Goal: Navigation & Orientation: Find specific page/section

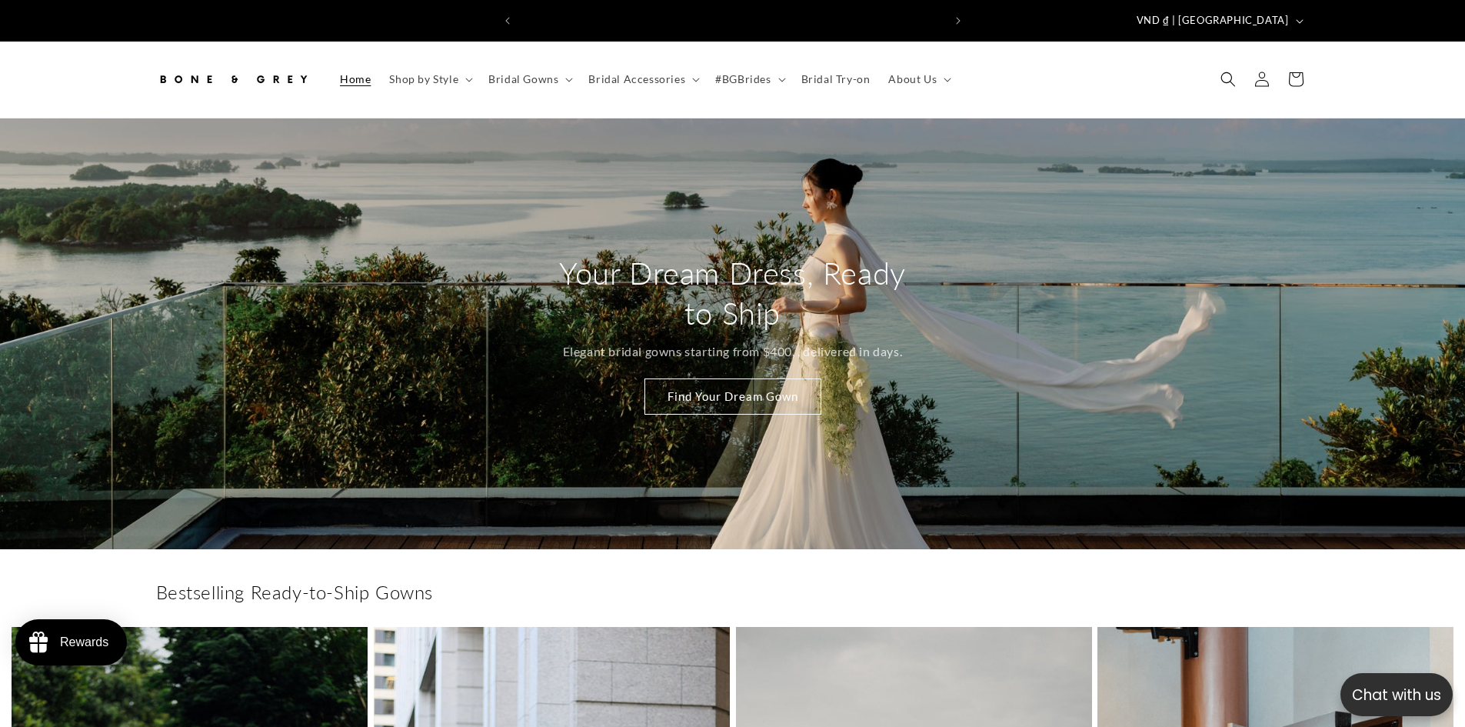
scroll to position [0, 846]
click at [454, 72] on span "Shop by Style" at bounding box center [423, 79] width 69 height 14
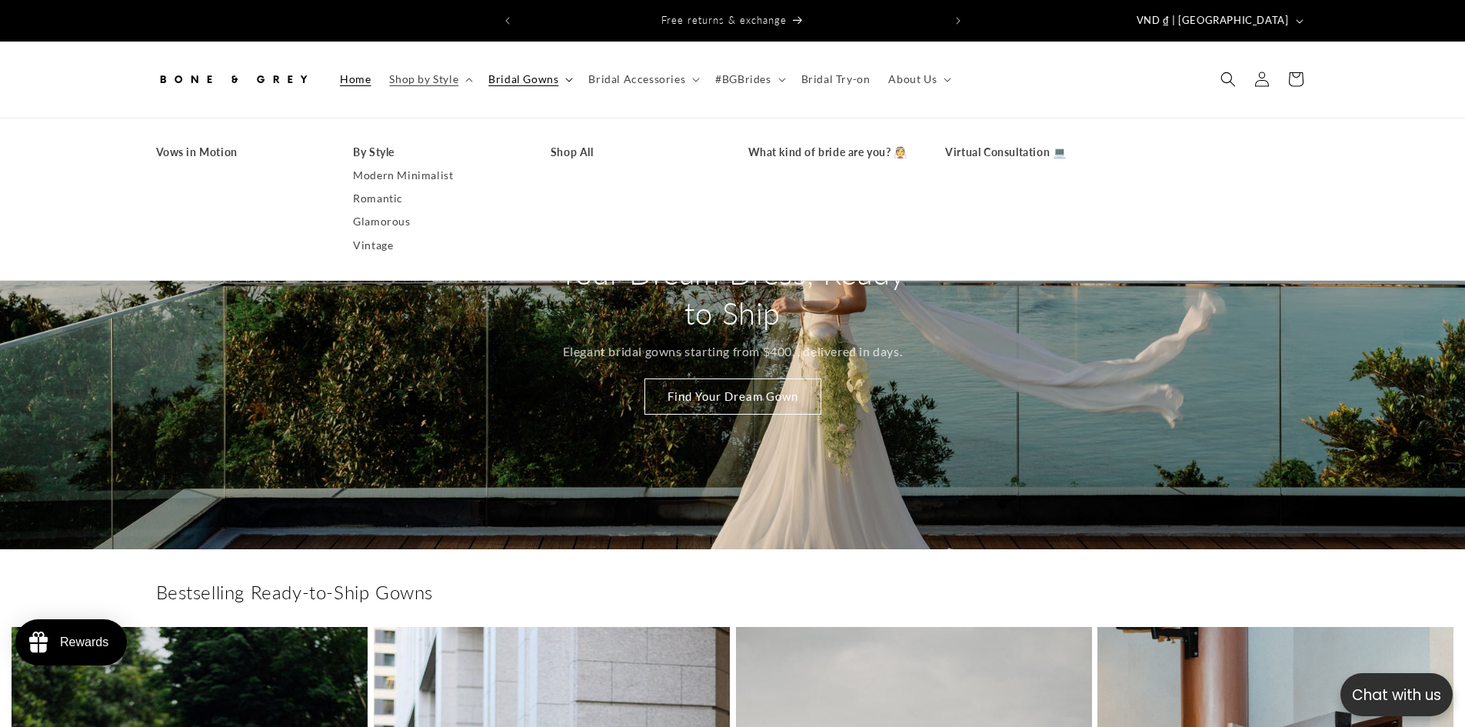
click at [545, 72] on span "Bridal Gowns" at bounding box center [523, 79] width 70 height 14
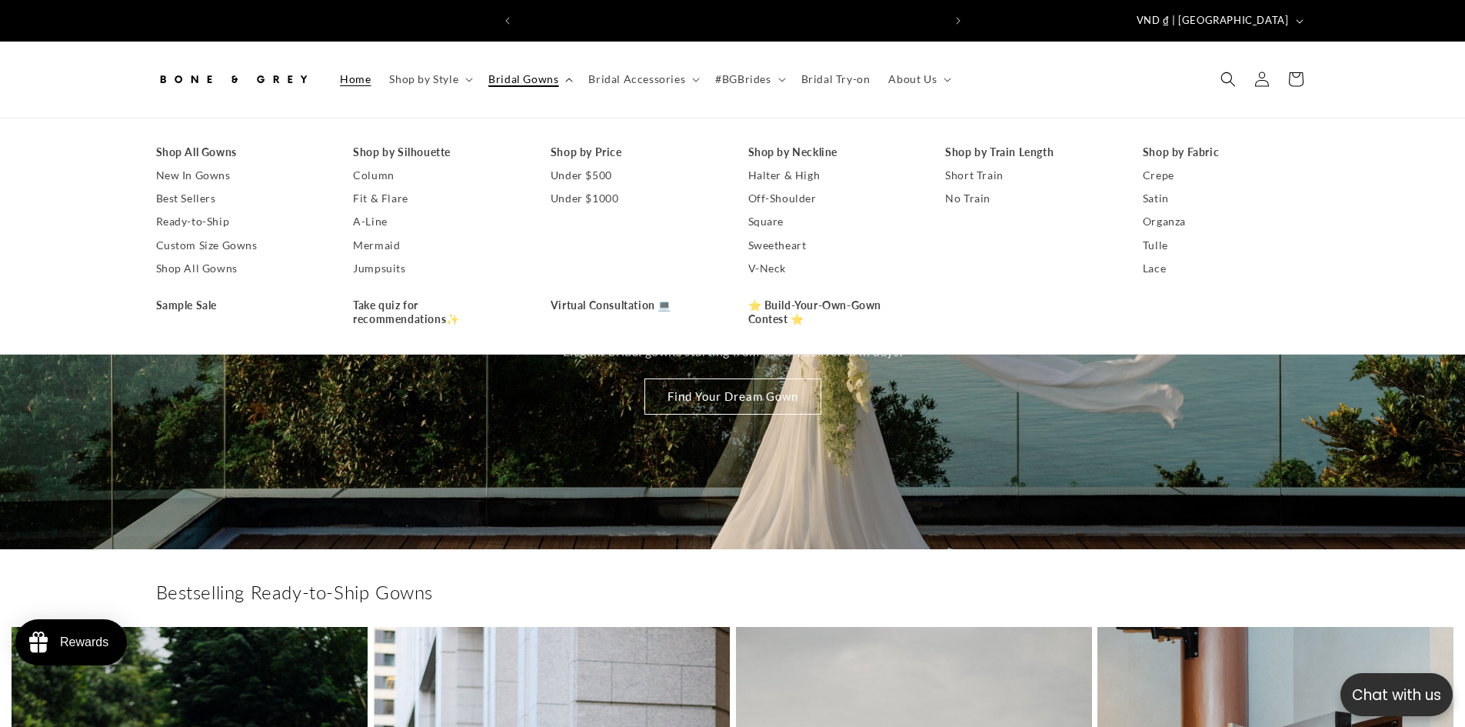
scroll to position [0, 0]
click at [676, 72] on span "Bridal Accessories" at bounding box center [636, 79] width 97 height 14
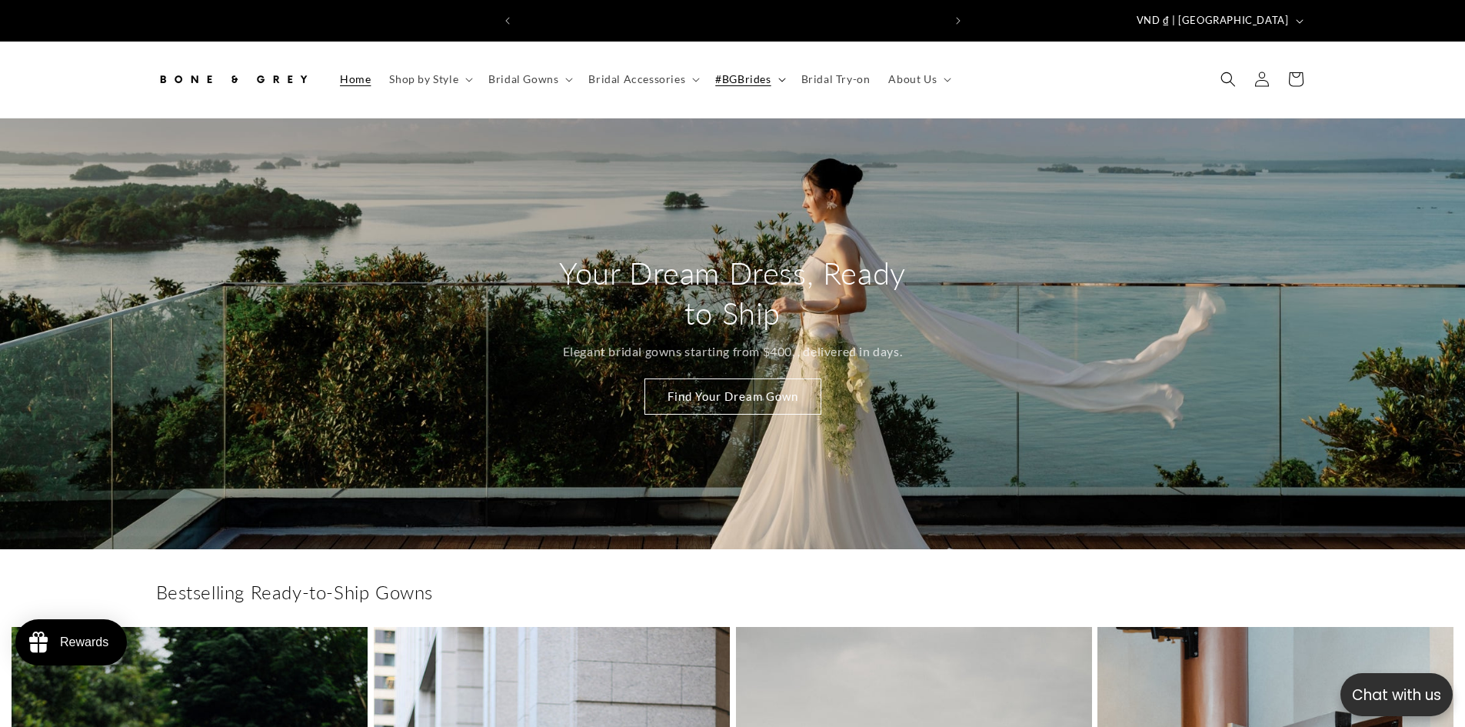
click at [767, 71] on summary "#BGBrides" at bounding box center [748, 79] width 85 height 32
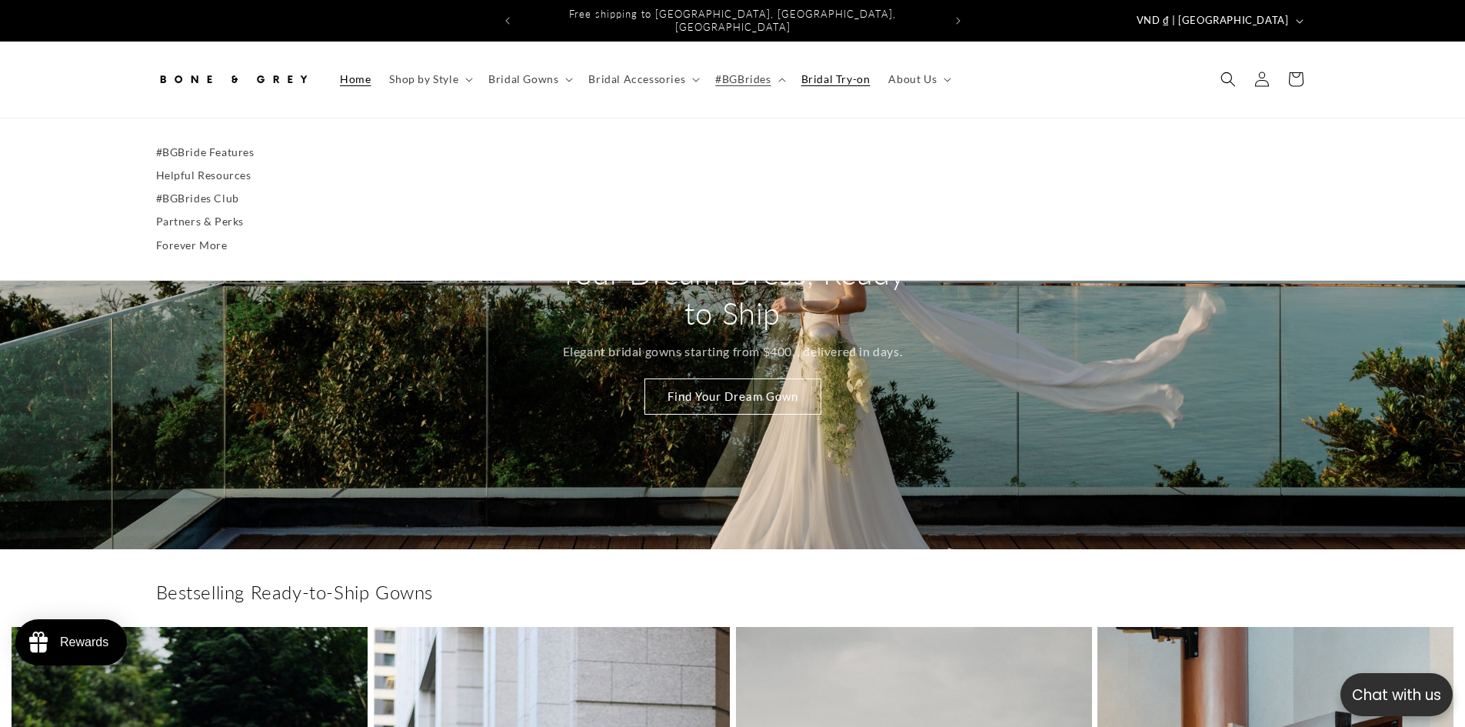
click at [853, 72] on span "Bridal Try-on" at bounding box center [835, 79] width 69 height 14
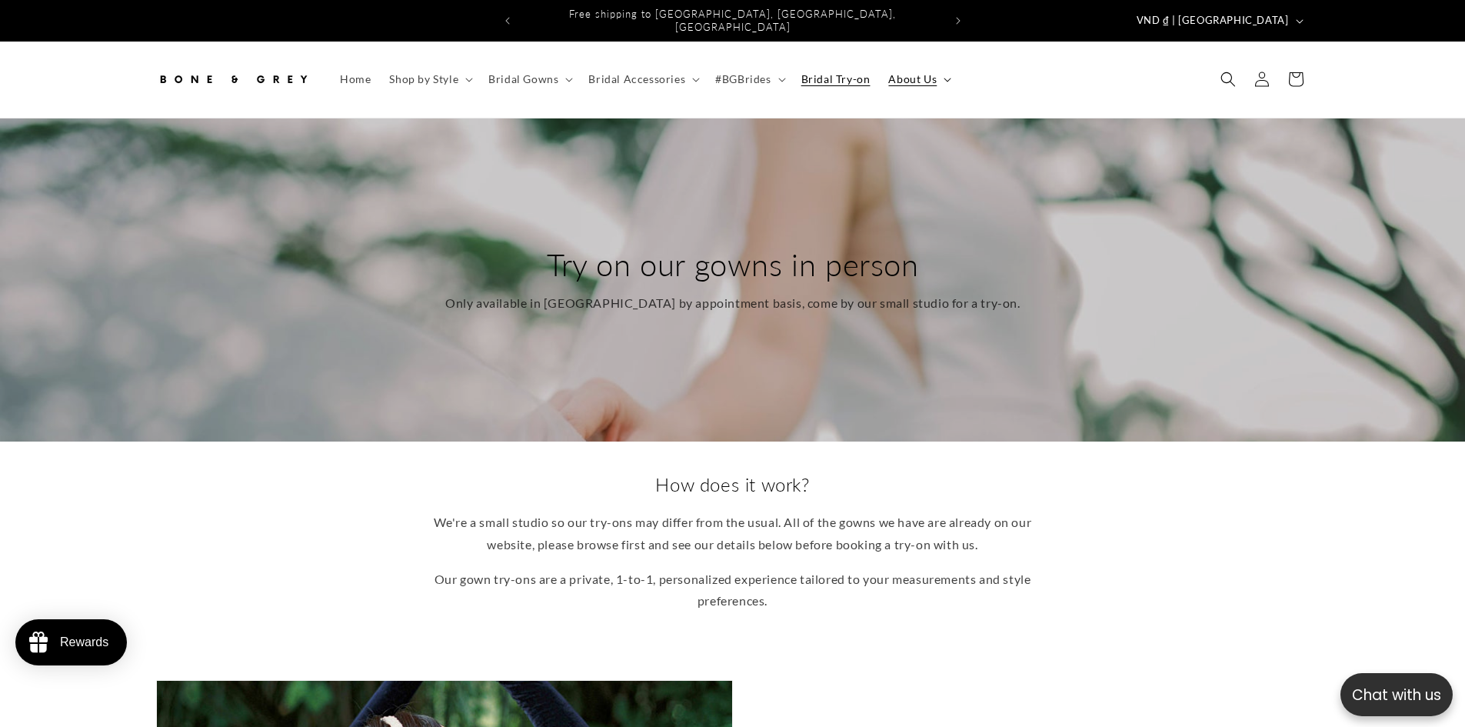
click at [897, 72] on span "About Us" at bounding box center [912, 79] width 48 height 14
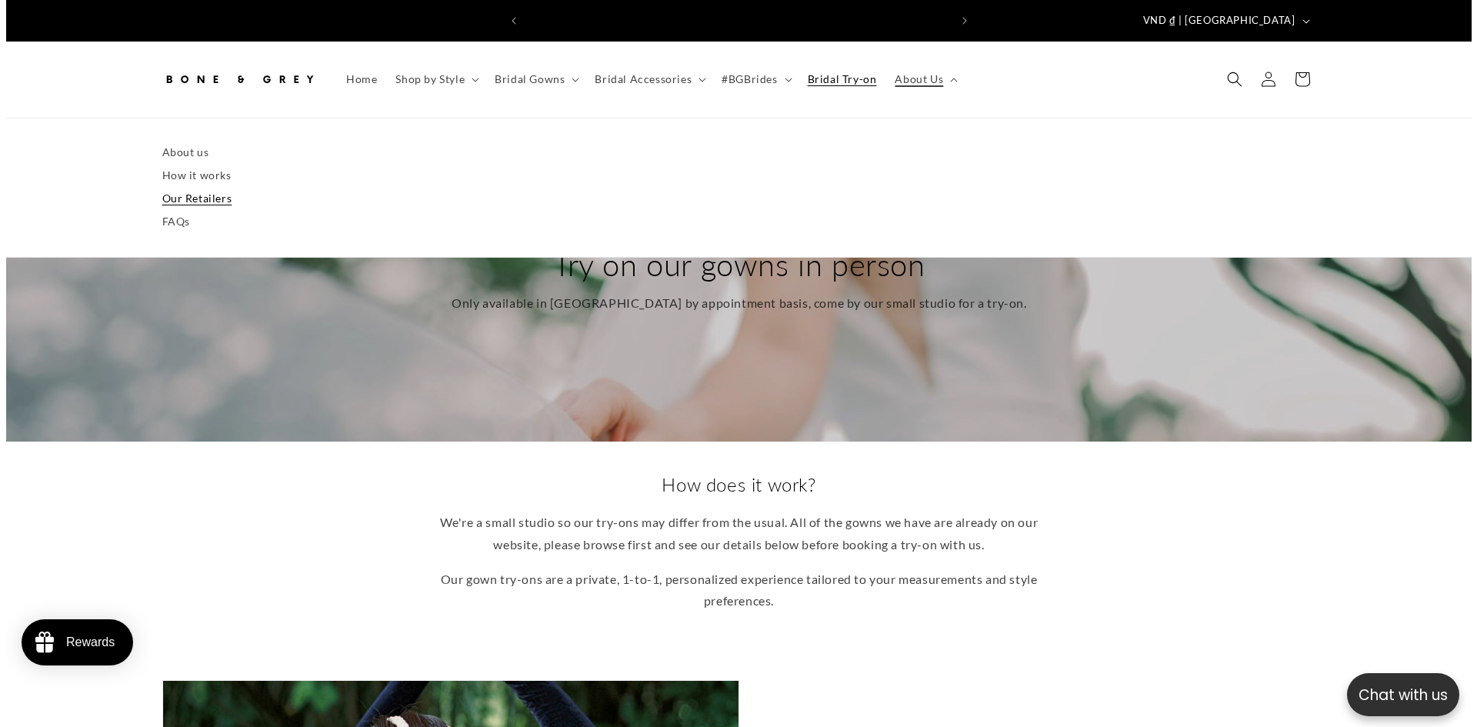
scroll to position [0, 846]
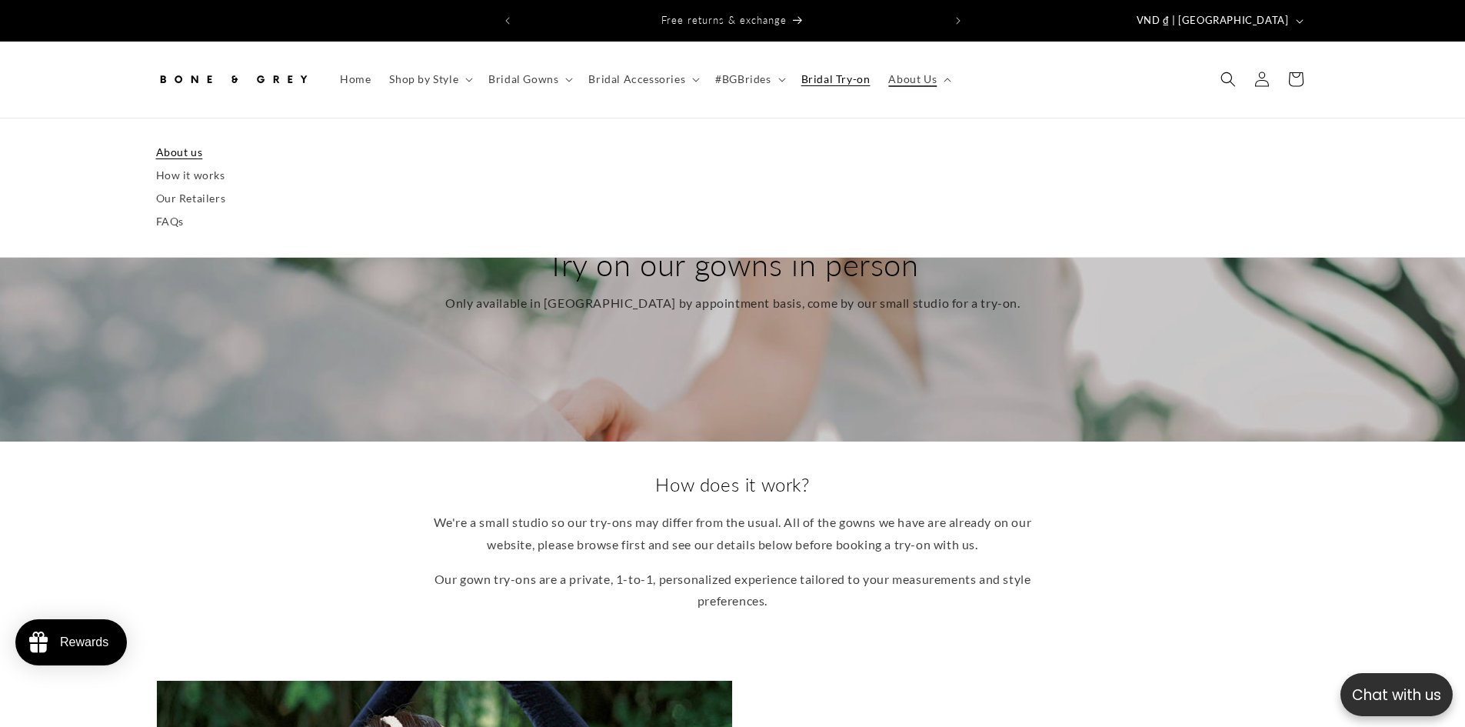
click at [193, 148] on link "About us" at bounding box center [733, 152] width 1154 height 23
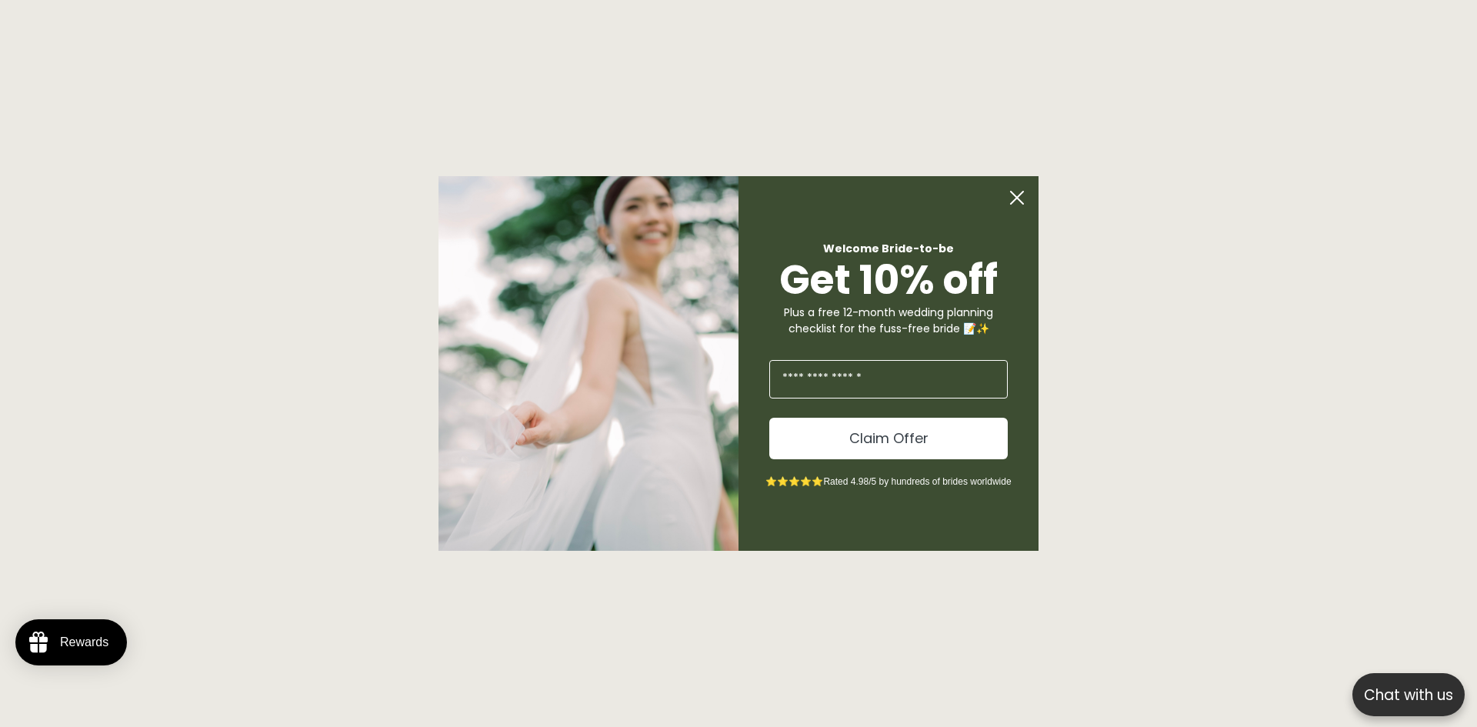
click at [1027, 195] on circle "Close dialog" at bounding box center [1016, 197] width 29 height 29
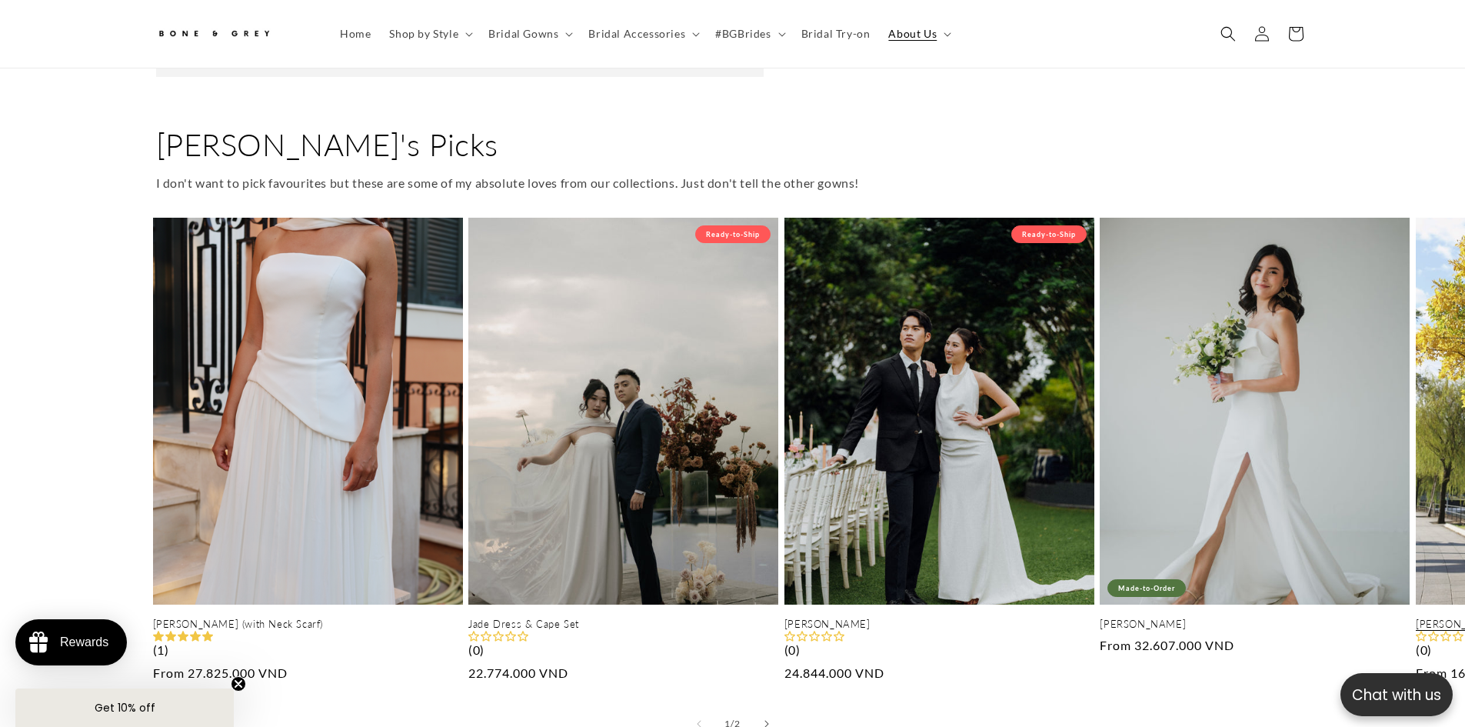
scroll to position [0, 423]
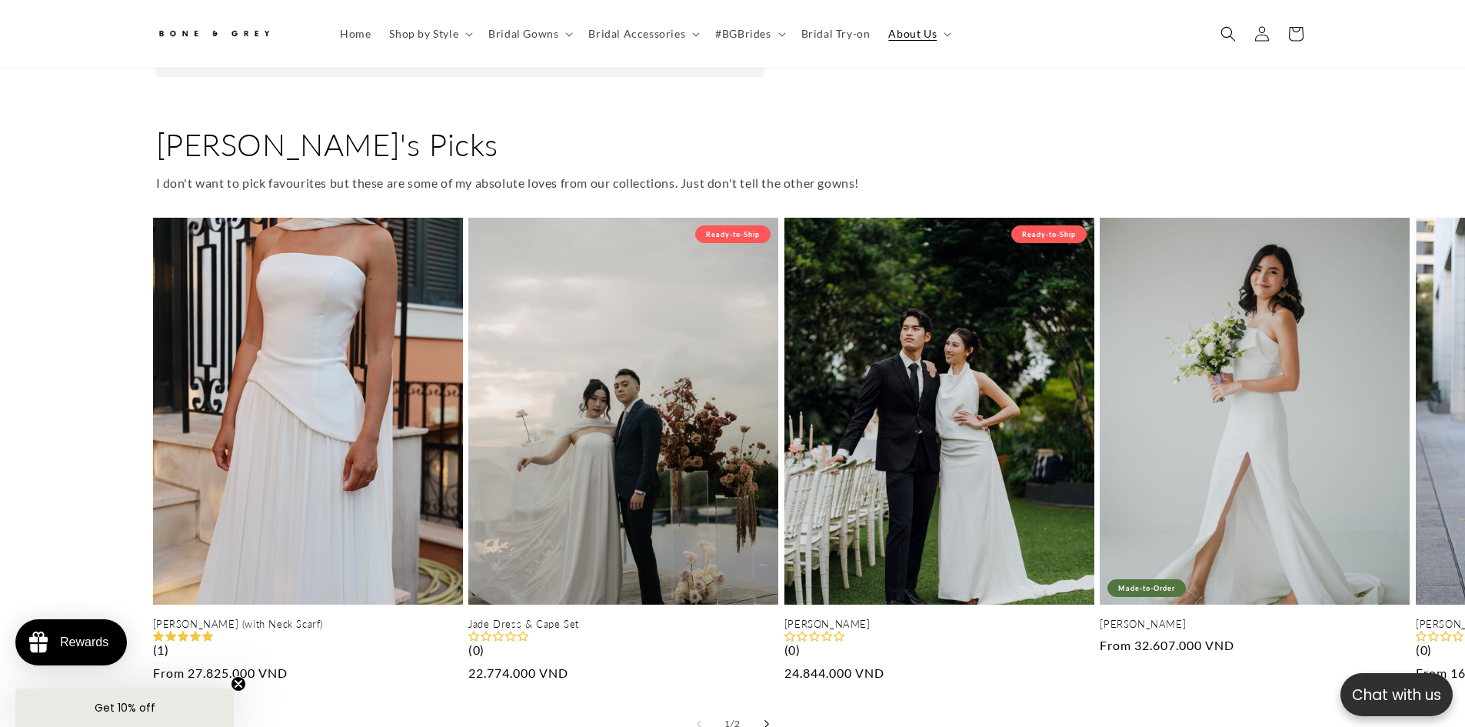
click at [773, 707] on button "Slide right" at bounding box center [767, 724] width 34 height 34
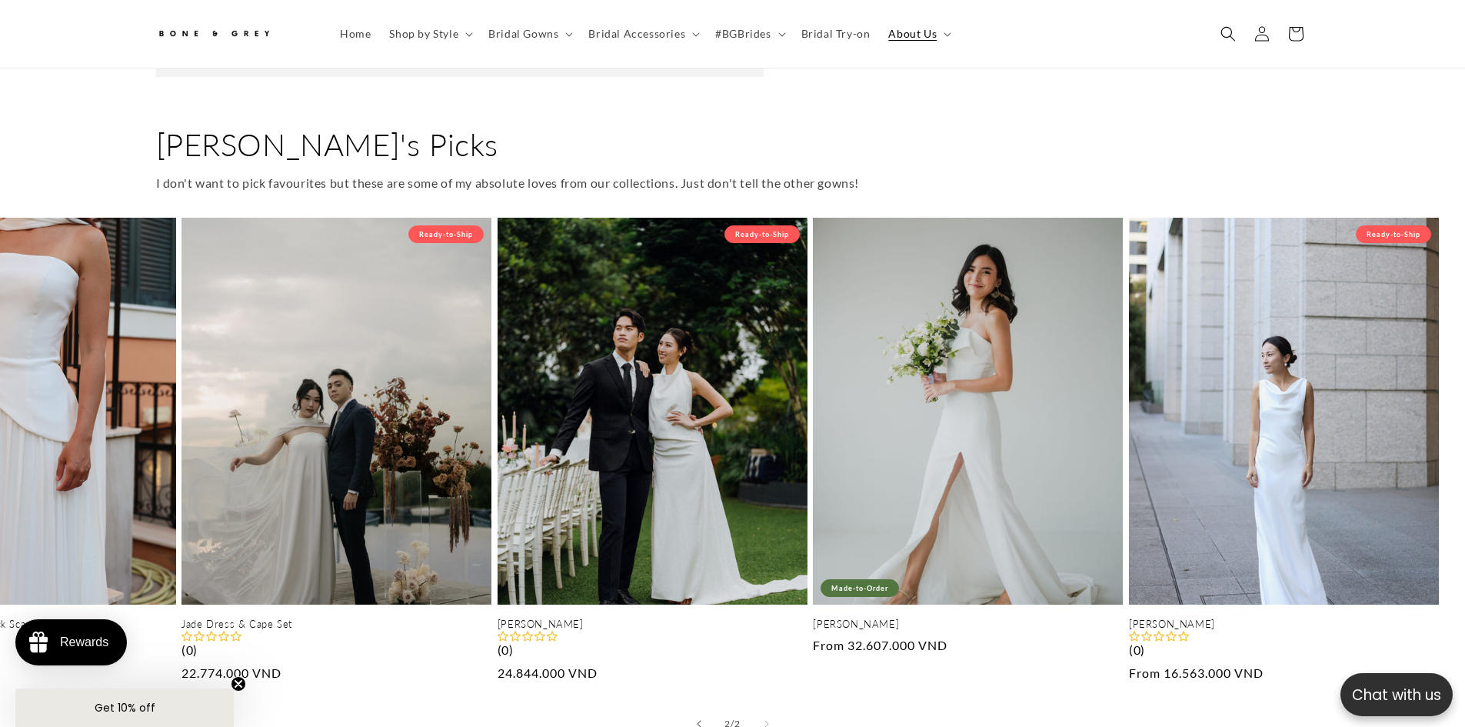
scroll to position [0, 298]
